Goal: Transaction & Acquisition: Purchase product/service

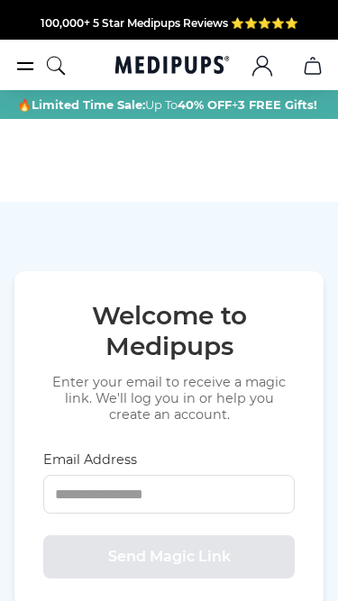
click at [25, 66] on icon "burger-menu" at bounding box center [25, 66] width 22 height 22
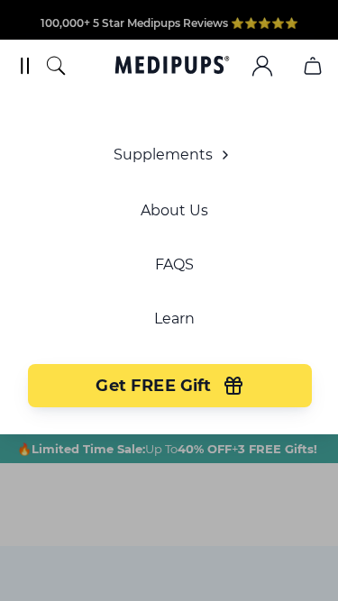
click at [198, 159] on span "Supplements" at bounding box center [163, 155] width 99 height 18
click at [214, 156] on icon "button" at bounding box center [225, 155] width 22 height 22
click at [223, 155] on icon "button" at bounding box center [225, 155] width 22 height 22
click at [128, 148] on span "Supplements" at bounding box center [163, 155] width 99 height 18
click at [130, 151] on span "Supplements" at bounding box center [163, 155] width 99 height 18
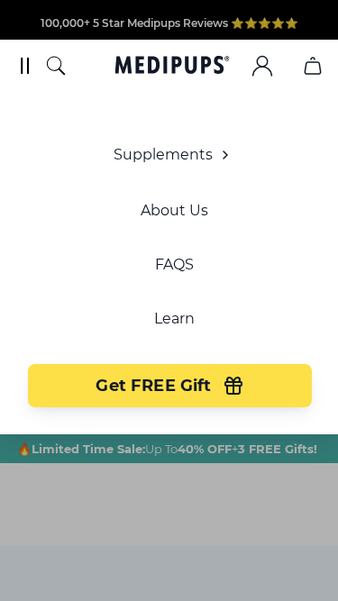
click at [24, 66] on icon "burger-menu" at bounding box center [25, 66] width 22 height 22
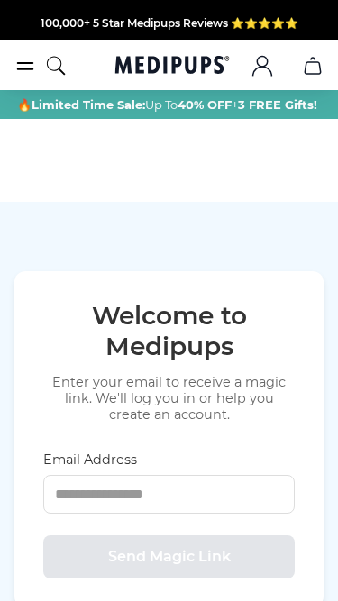
click at [145, 73] on icon "Medipups" at bounding box center [172, 65] width 126 height 18
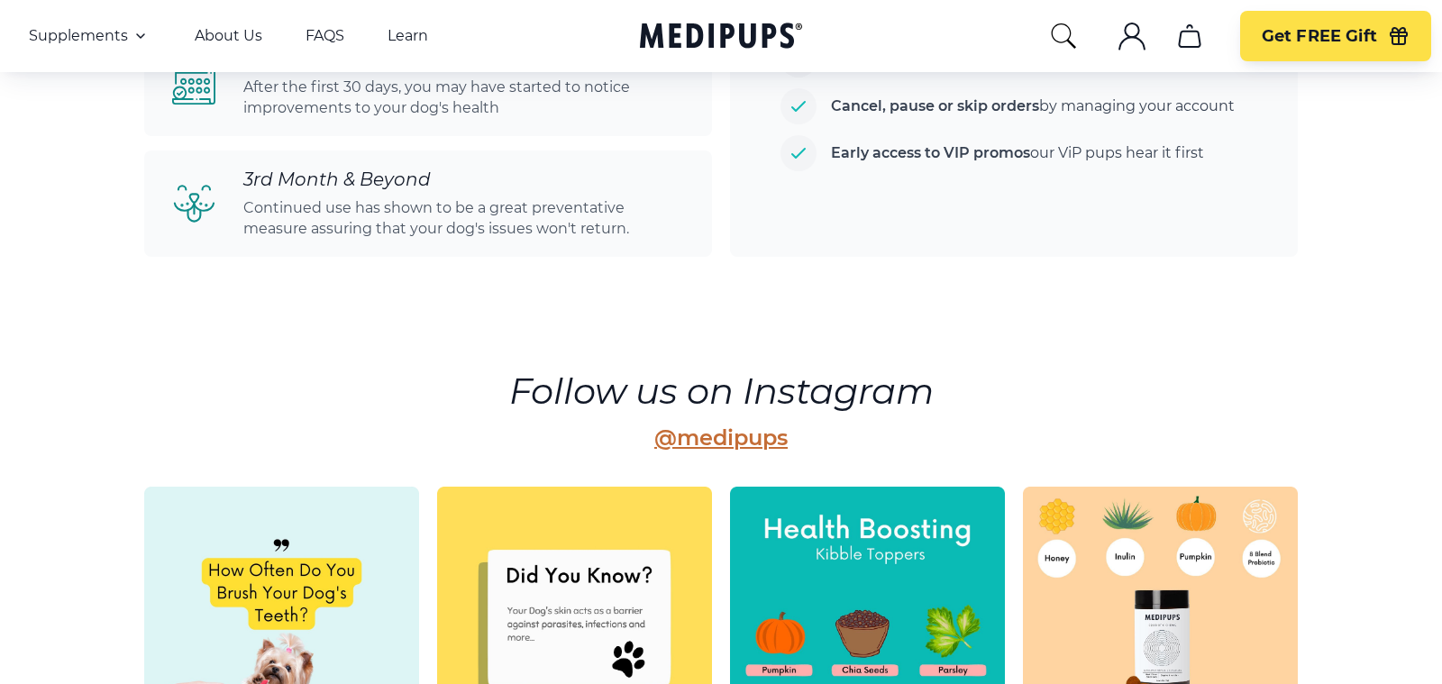
scroll to position [4479, 0]
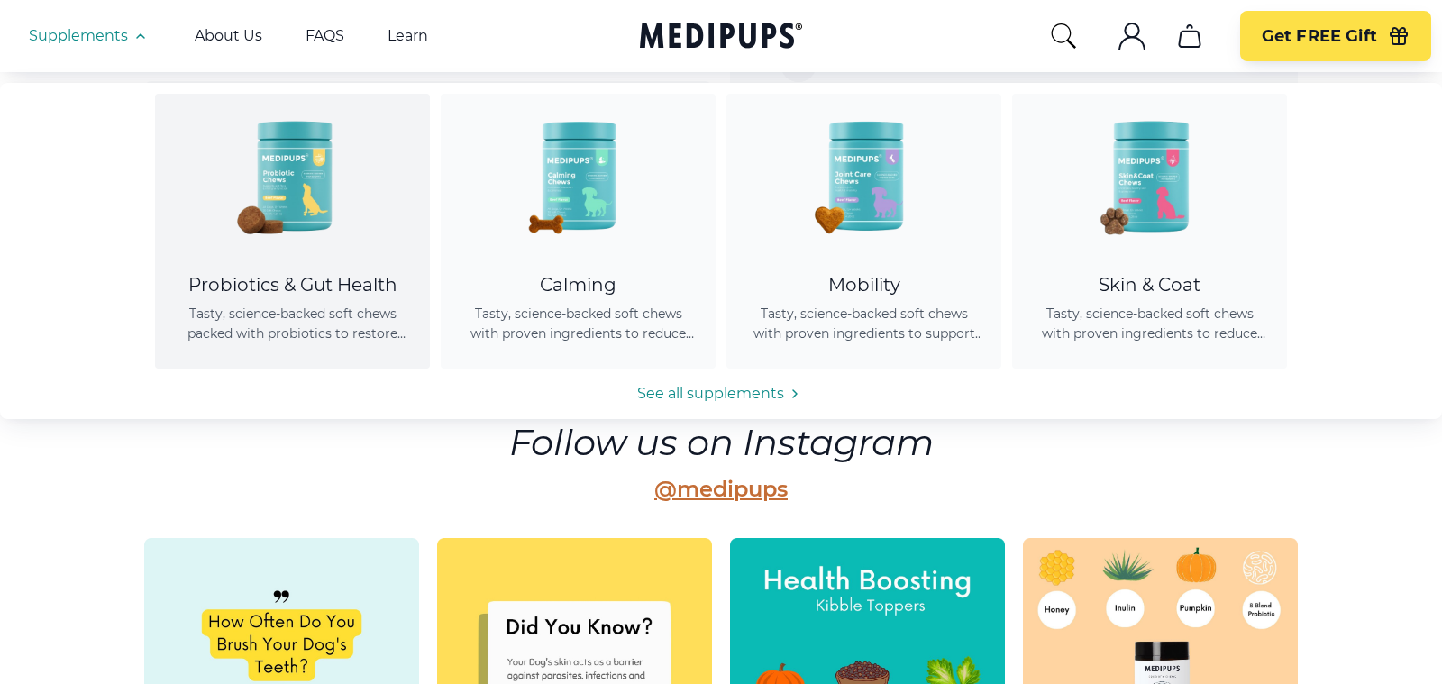
click at [345, 289] on div "Probiotics & Gut Health" at bounding box center [293, 285] width 232 height 23
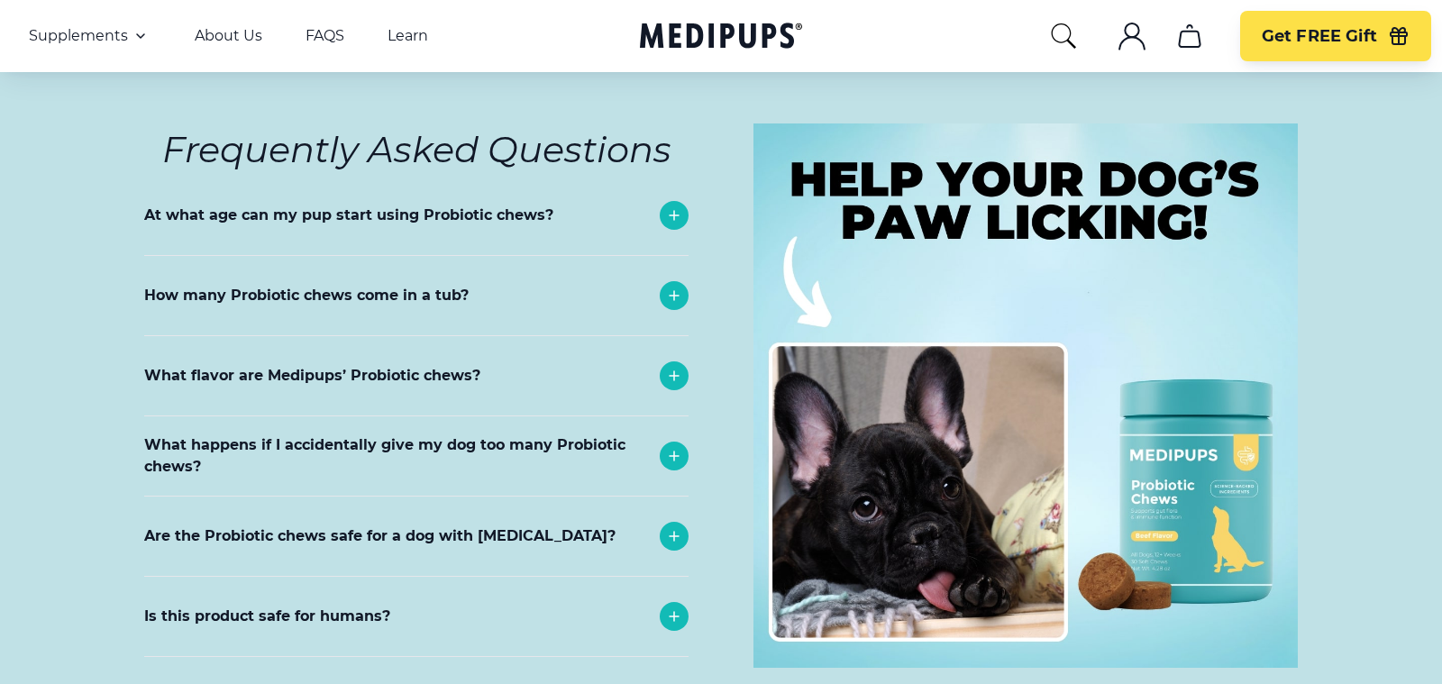
scroll to position [8233, 0]
